Goal: Task Accomplishment & Management: Use online tool/utility

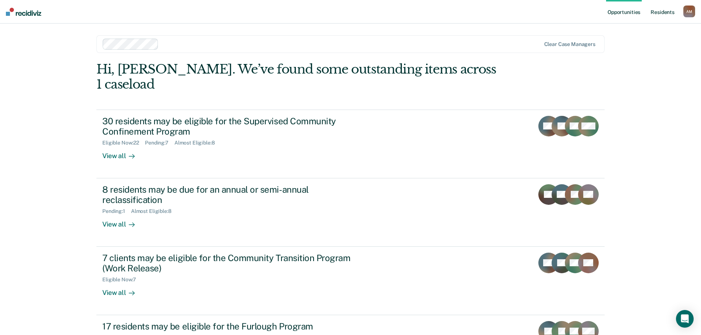
click at [660, 15] on link "Resident s" at bounding box center [662, 12] width 27 height 24
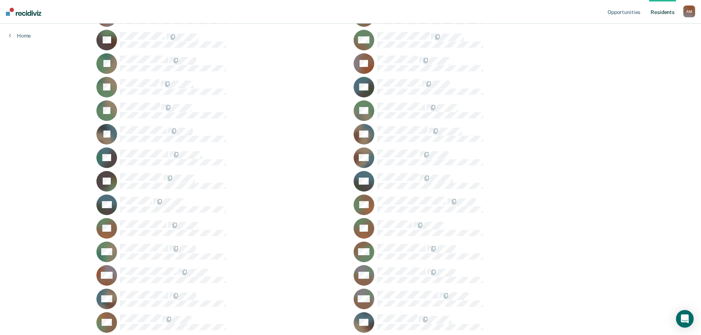
scroll to position [69, 0]
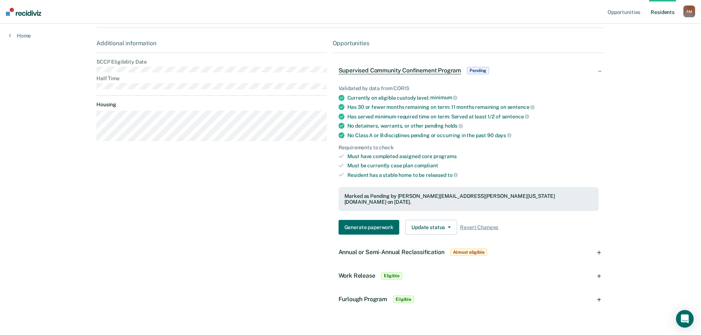
scroll to position [108, 0]
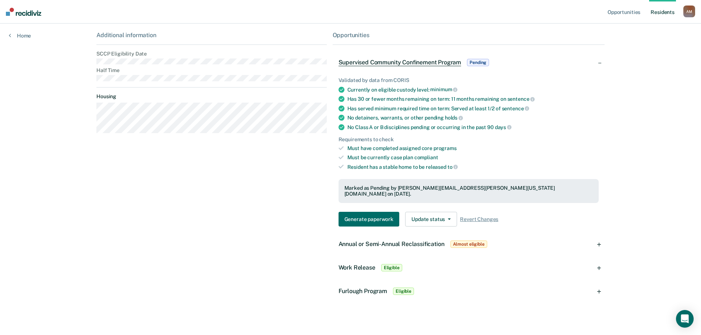
click at [360, 241] on span "Annual or Semi-Annual Reclassification" at bounding box center [391, 244] width 106 height 7
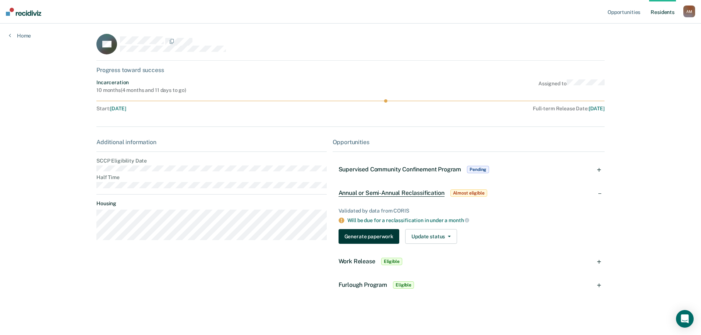
click at [360, 238] on button "Generate paperwork" at bounding box center [368, 236] width 61 height 15
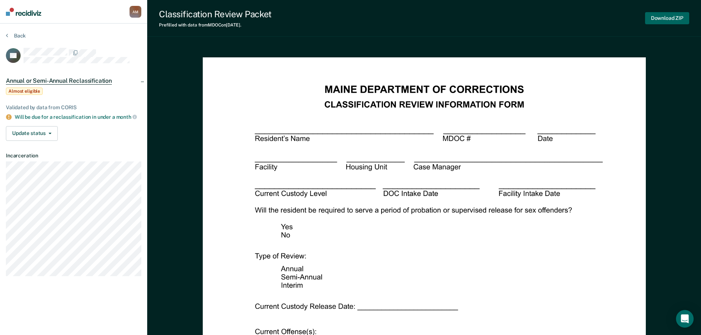
click at [675, 22] on button "Download ZIP" at bounding box center [667, 18] width 44 height 12
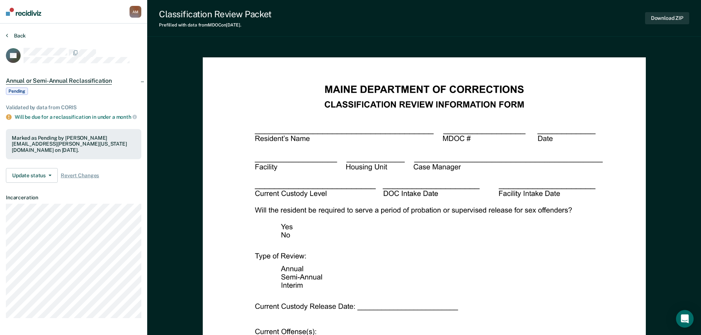
click at [18, 36] on button "Back" at bounding box center [16, 35] width 20 height 7
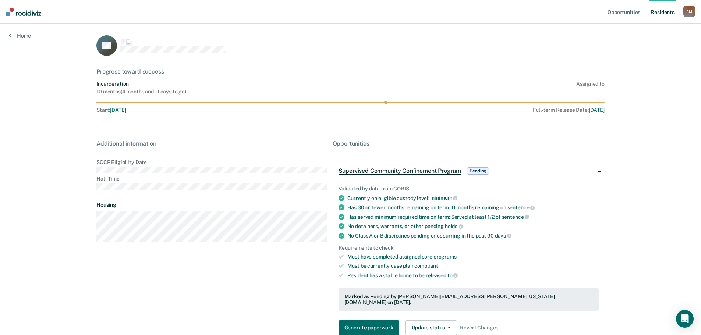
scroll to position [1, 0]
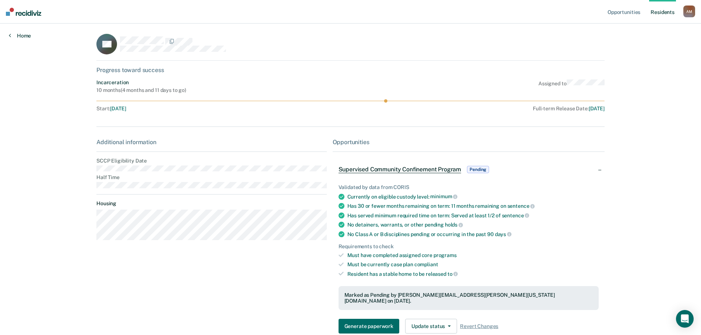
click at [18, 36] on link "Home" at bounding box center [20, 35] width 22 height 7
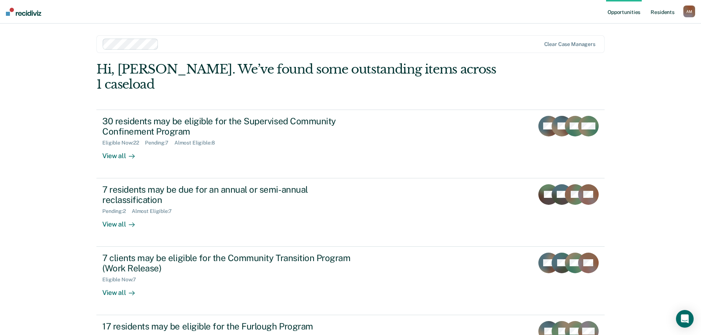
click at [665, 13] on link "Resident s" at bounding box center [662, 12] width 27 height 24
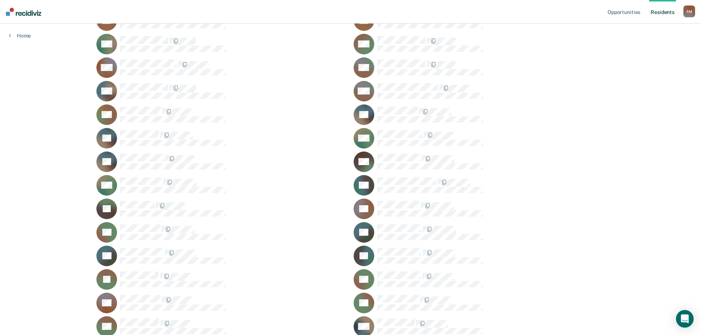
scroll to position [437, 0]
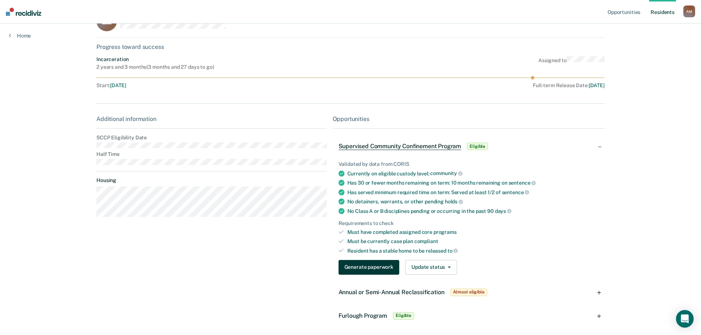
scroll to position [56, 0]
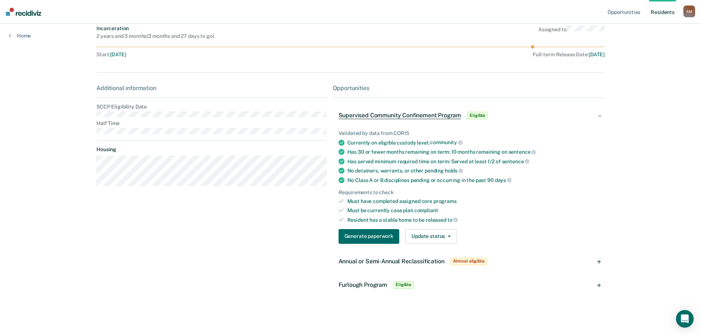
click at [382, 260] on span "Annual or Semi-Annual Reclassification" at bounding box center [391, 261] width 106 height 7
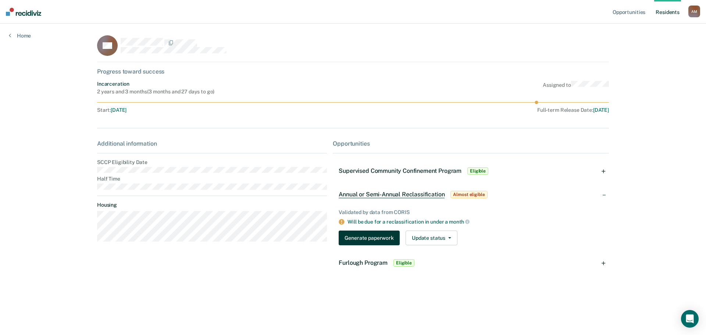
click at [379, 237] on button "Generate paperwork" at bounding box center [369, 238] width 61 height 15
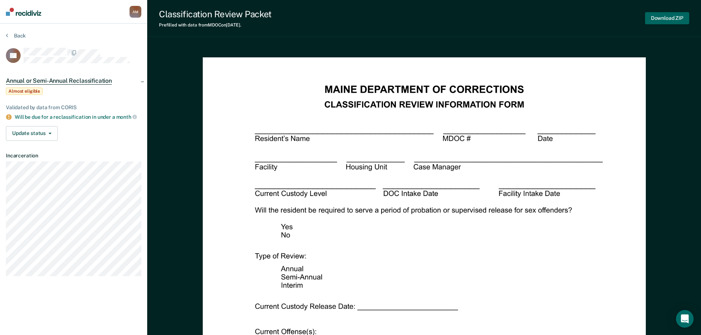
click at [655, 20] on button "Download ZIP" at bounding box center [667, 18] width 44 height 12
